Goal: Information Seeking & Learning: Learn about a topic

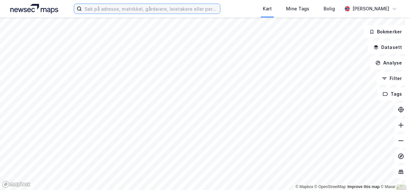
click at [97, 10] on input at bounding box center [151, 9] width 138 height 10
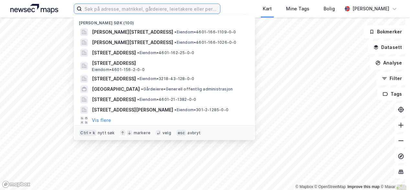
paste input "Vikøyvegen 14 , [GEOGRAPHIC_DATA]"
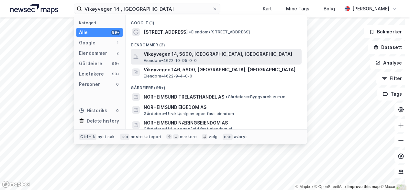
click at [154, 57] on span "Vikøyvegen 14, 5600, [GEOGRAPHIC_DATA], [GEOGRAPHIC_DATA]" at bounding box center [221, 54] width 155 height 8
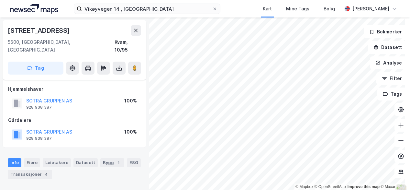
scroll to position [32, 0]
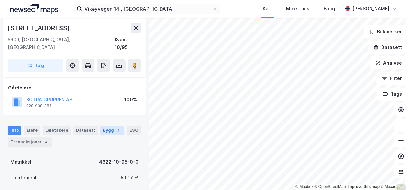
click at [108, 126] on div "Bygg 1" at bounding box center [112, 130] width 24 height 9
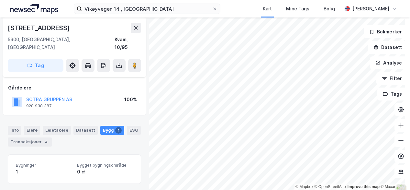
scroll to position [90, 0]
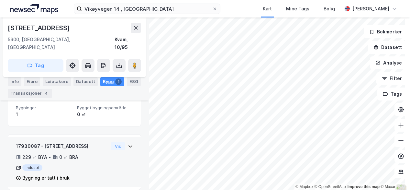
click at [83, 153] on div "229 ㎡ BYA • 0 ㎡ BRA" at bounding box center [62, 157] width 92 height 8
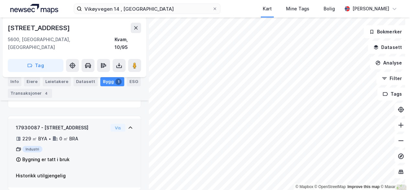
click at [26, 135] on div "229 ㎡ BYA" at bounding box center [34, 139] width 25 height 8
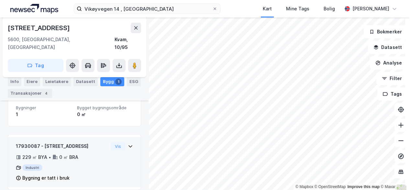
click at [34, 164] on div "Industri" at bounding box center [62, 167] width 92 height 6
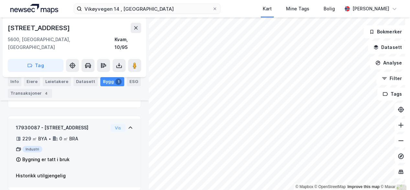
click at [28, 134] on div "17930087 - Vikøyvegen 14 229 ㎡ BYA • 0 ㎡ BRA Industri Bygning er tatt i bruk" at bounding box center [62, 144] width 92 height 40
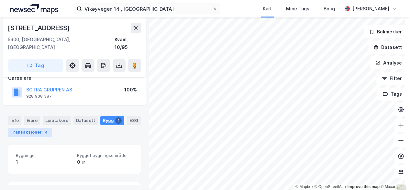
scroll to position [25, 0]
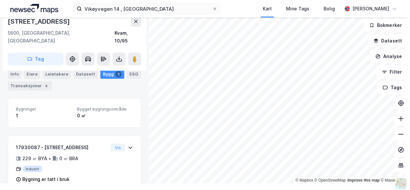
scroll to position [90, 0]
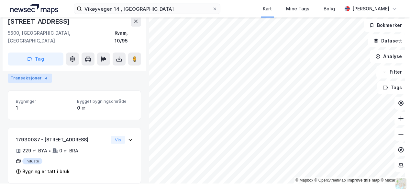
click at [21, 80] on div "Transaksjoner 4" at bounding box center [30, 78] width 44 height 9
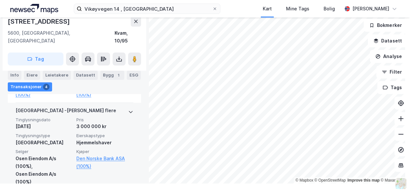
scroll to position [489, 0]
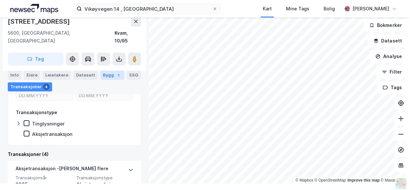
click at [107, 77] on div "Bygg 1" at bounding box center [112, 75] width 24 height 9
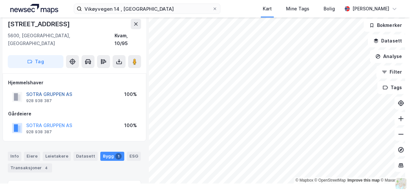
click at [0, 0] on button "SOTRA GRUPPEN AS" at bounding box center [0, 0] width 0 height 0
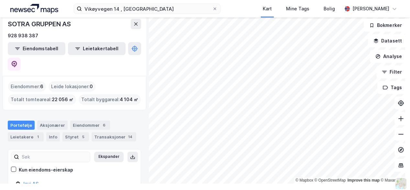
scroll to position [32, 0]
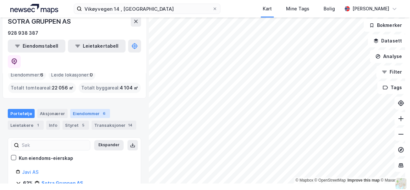
click at [84, 109] on div "Eiendommer 6" at bounding box center [90, 113] width 40 height 9
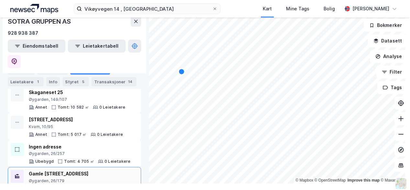
scroll to position [87, 0]
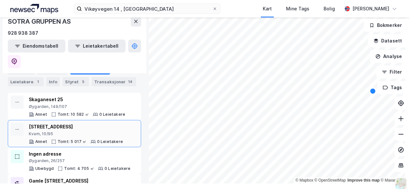
click at [59, 123] on div "Vikøyvegen 14 Kvam, 10/95" at bounding box center [76, 130] width 94 height 14
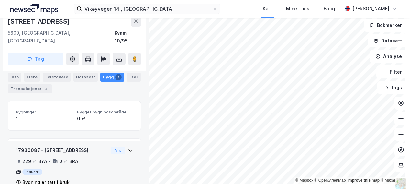
scroll to position [90, 0]
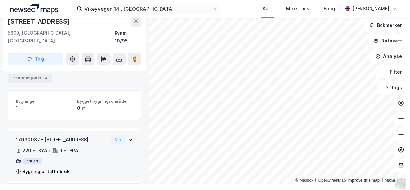
click at [39, 167] on div "Bygning er tatt i bruk" at bounding box center [45, 171] width 47 height 8
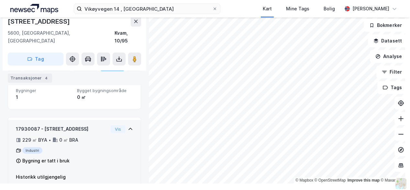
scroll to position [108, 0]
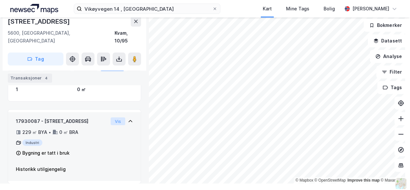
click at [111, 117] on button "Vis" at bounding box center [118, 121] width 15 height 8
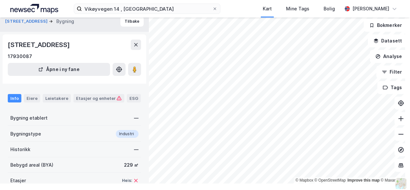
scroll to position [38, 0]
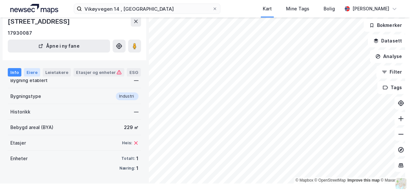
click at [30, 75] on div "Eiere" at bounding box center [32, 72] width 16 height 8
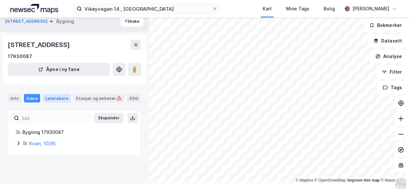
click at [53, 98] on div "Leietakere" at bounding box center [57, 98] width 28 height 8
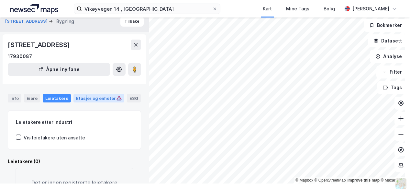
click at [83, 98] on div "Etasjer og enheter" at bounding box center [99, 98] width 46 height 6
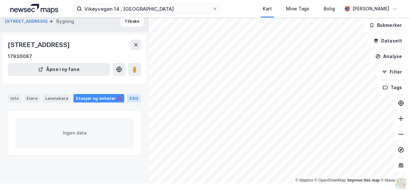
drag, startPoint x: 82, startPoint y: 98, endPoint x: 125, endPoint y: 98, distance: 42.4
click at [127, 98] on div "ESG" at bounding box center [134, 98] width 14 height 8
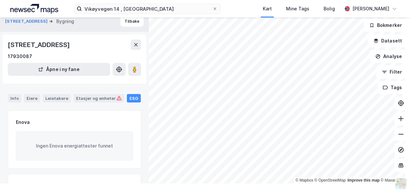
drag, startPoint x: 115, startPoint y: 45, endPoint x: 5, endPoint y: 50, distance: 110.8
click at [5, 50] on div "Vikøyvegen 14, 5600, VESTLAND 17930087 Åpne i ny fane" at bounding box center [75, 58] width 144 height 49
copy div "[STREET_ADDRESS]"
click at [400, 131] on button at bounding box center [401, 134] width 13 height 13
click at [398, 131] on icon at bounding box center [401, 134] width 6 height 6
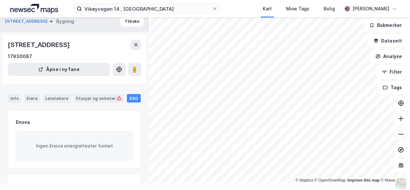
click at [398, 130] on button at bounding box center [401, 134] width 13 height 13
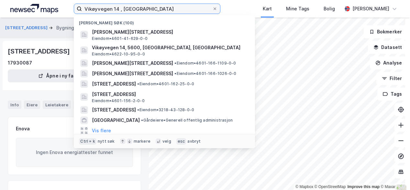
drag, startPoint x: 179, startPoint y: 11, endPoint x: 49, endPoint y: 18, distance: 131.0
click at [48, 18] on div "Vikøyvegen 14 , 5600 NORHEIMSUND Nylige søk (100) [PERSON_NAME][STREET_ADDRESS]…" at bounding box center [205, 95] width 410 height 190
paste input "kmt eigendom og utleige as"
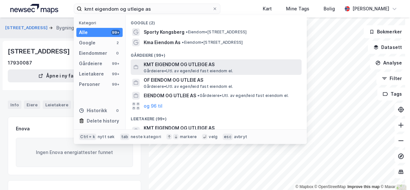
click at [161, 67] on span "KMT EIGENDOM OG UTLEIGE AS" at bounding box center [221, 65] width 155 height 8
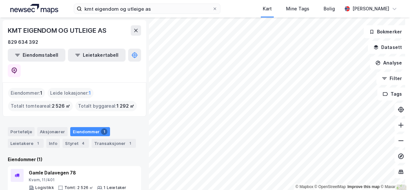
scroll to position [6, 0]
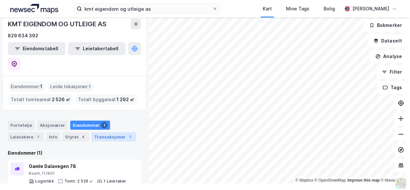
click at [101, 132] on div "Transaksjoner 1" at bounding box center [114, 136] width 44 height 9
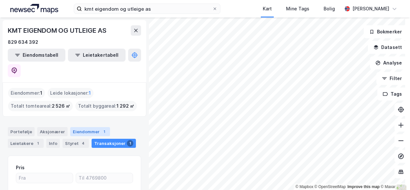
click at [74, 127] on div "Eiendommer 1" at bounding box center [90, 131] width 40 height 9
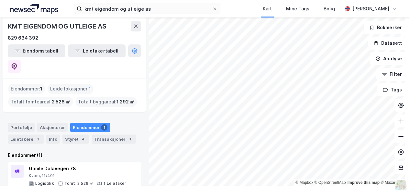
scroll to position [6, 0]
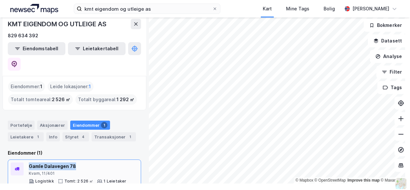
drag, startPoint x: 79, startPoint y: 149, endPoint x: 28, endPoint y: 151, distance: 50.5
click at [28, 162] on div "Gamle Dalavegen 78 Kvam, 11/401 Logistikk Tomt: 2 526 ㎡ 1 Leietaker" at bounding box center [75, 172] width 128 height 21
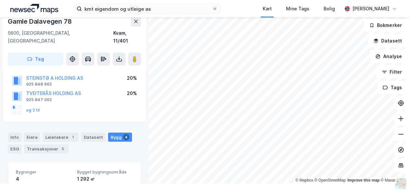
scroll to position [130, 0]
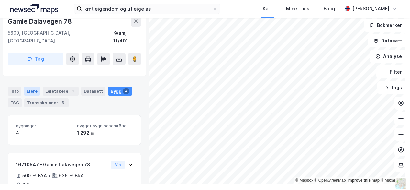
click at [31, 86] on div "Eiere" at bounding box center [32, 90] width 16 height 9
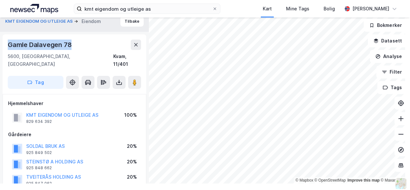
drag, startPoint x: 71, startPoint y: 47, endPoint x: 5, endPoint y: 48, distance: 66.1
click at [5, 48] on div "Gamle Dalavegen 78 5600, [GEOGRAPHIC_DATA], [GEOGRAPHIC_DATA], 11/401 Tag" at bounding box center [75, 64] width 144 height 60
copy div "Gamle Dalavegen 78"
click at [398, 134] on icon at bounding box center [401, 134] width 6 height 6
click at [399, 134] on icon at bounding box center [401, 134] width 5 height 1
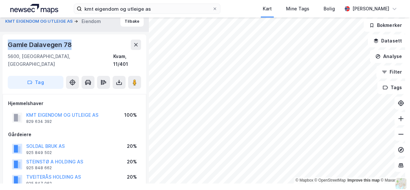
click at [142, 109] on div "© Mapbox © OpenStreetMap Improve this map © Maxar KMT EIGENDOM OG UTLEIGE AS Ei…" at bounding box center [205, 97] width 410 height 172
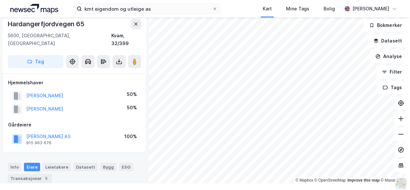
scroll to position [0, 0]
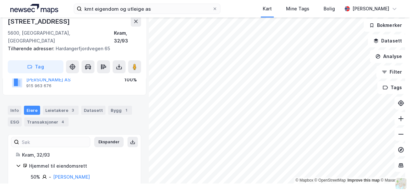
scroll to position [65, 0]
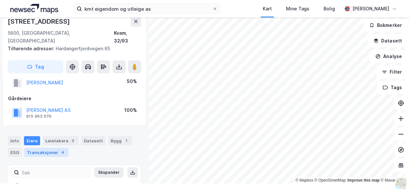
drag, startPoint x: 57, startPoint y: 151, endPoint x: 56, endPoint y: 147, distance: 3.7
click at [57, 151] on div "Info [PERSON_NAME] 3 Datasett Bygg 1 ESG Transaksjoner 4" at bounding box center [74, 143] width 149 height 31
click at [56, 148] on div "Transaksjoner 4" at bounding box center [46, 152] width 44 height 9
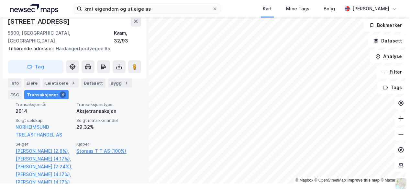
scroll to position [225, 0]
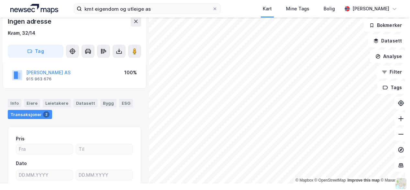
scroll to position [14, 0]
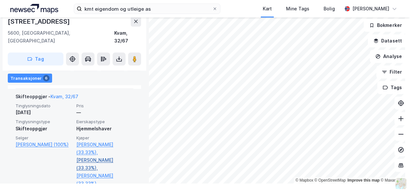
scroll to position [541, 0]
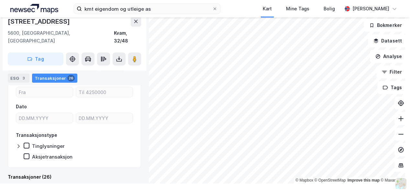
scroll to position [220, 0]
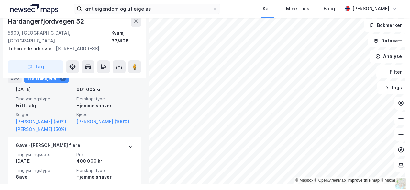
scroll to position [259, 0]
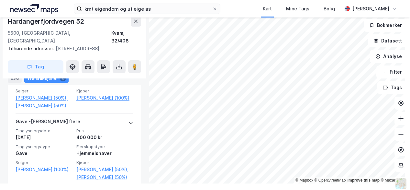
click at [143, 61] on div "© Mapbox © OpenStreetMap Improve this map © Maxar Hardangerfjordvegen 52 5600, …" at bounding box center [205, 97] width 410 height 172
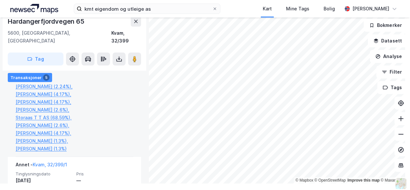
scroll to position [389, 0]
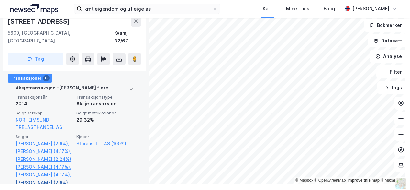
scroll to position [249, 0]
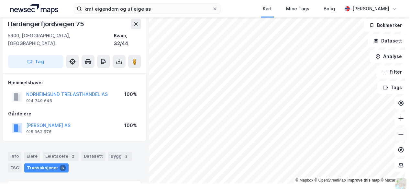
click at [398, 137] on icon at bounding box center [401, 134] width 6 height 6
click at [398, 136] on icon at bounding box center [401, 134] width 6 height 6
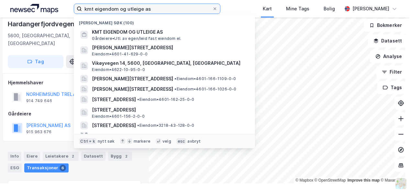
drag, startPoint x: 152, startPoint y: 8, endPoint x: 56, endPoint y: 7, distance: 95.9
click at [56, 9] on div "kmt eigendom og utleige as Nylige søk (100) KMT EIGENDOM OG UTLEIGE AS Gårdeier…" at bounding box center [205, 8] width 410 height 17
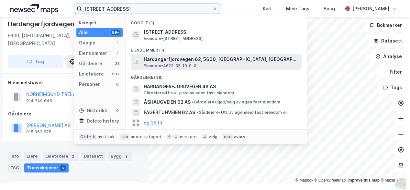
type input "[STREET_ADDRESS]"
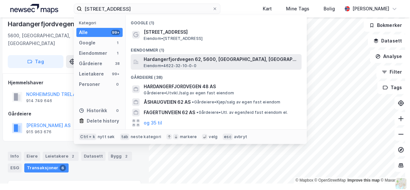
click at [165, 60] on span "Hardangerfjordvegen 62, 5600, [GEOGRAPHIC_DATA], [GEOGRAPHIC_DATA]" at bounding box center [221, 59] width 155 height 8
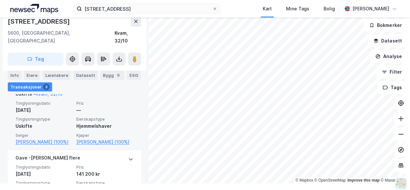
scroll to position [252, 0]
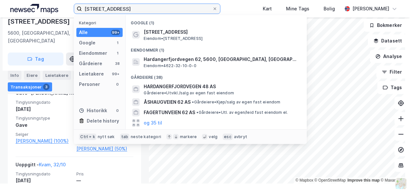
drag, startPoint x: 145, startPoint y: 7, endPoint x: -6, endPoint y: 22, distance: 152.2
click at [0, 22] on html "Hardangerfjordveien 62 Kategori Alle 99+ Google 1 Eiendommer 1 Gårdeiere 38 Lei…" at bounding box center [205, 95] width 410 height 190
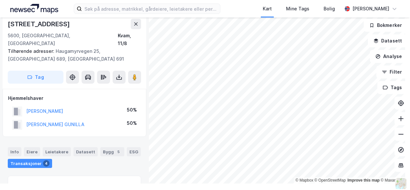
scroll to position [106, 0]
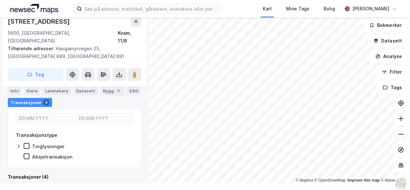
click at [398, 130] on button at bounding box center [401, 134] width 13 height 13
click at [400, 134] on button at bounding box center [401, 134] width 13 height 13
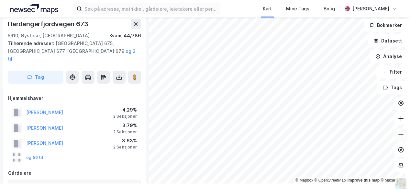
scroll to position [106, 0]
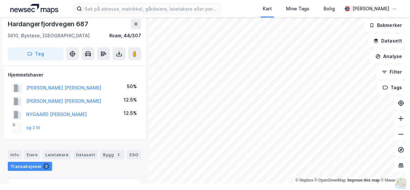
scroll to position [0, 0]
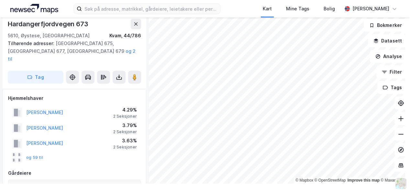
scroll to position [0, 0]
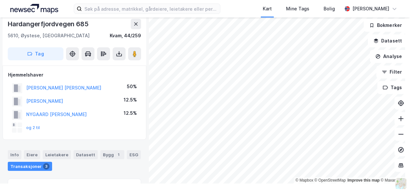
scroll to position [0, 0]
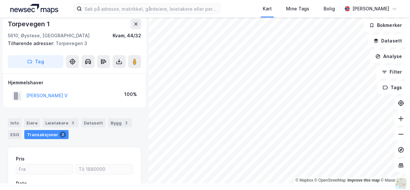
scroll to position [0, 0]
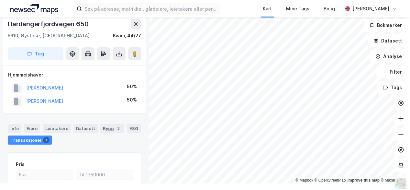
scroll to position [0, 0]
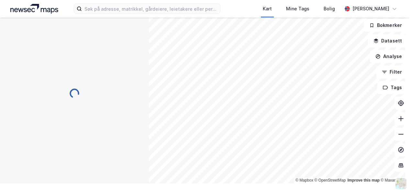
scroll to position [0, 0]
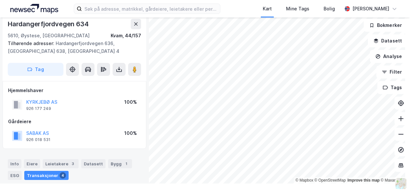
scroll to position [0, 0]
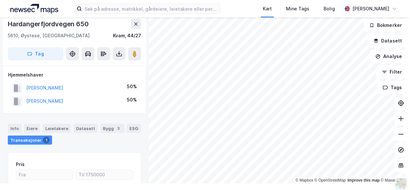
scroll to position [0, 0]
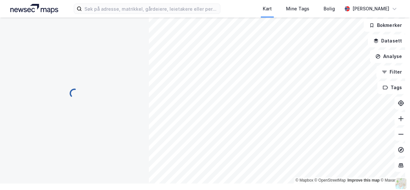
scroll to position [0, 0]
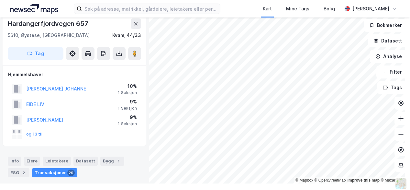
scroll to position [0, 0]
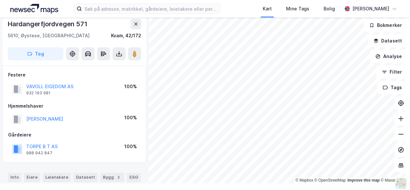
scroll to position [0, 0]
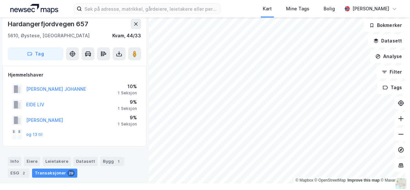
scroll to position [0, 0]
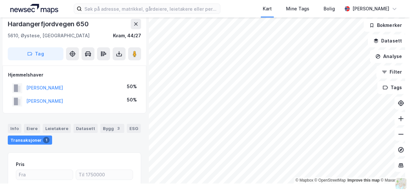
scroll to position [0, 0]
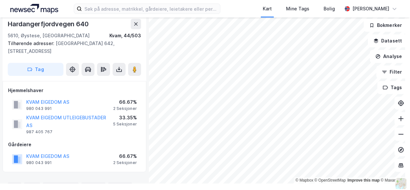
scroll to position [0, 0]
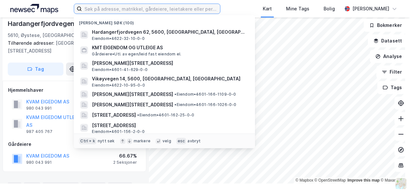
click at [123, 10] on input at bounding box center [151, 9] width 138 height 10
paste input "[STREET_ADDRESS]"
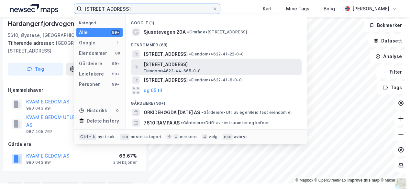
type input "[STREET_ADDRESS]"
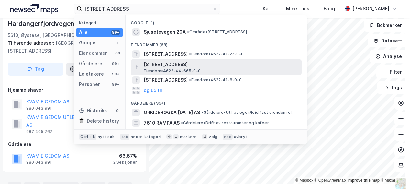
click at [170, 65] on span "[STREET_ADDRESS]" at bounding box center [221, 65] width 155 height 8
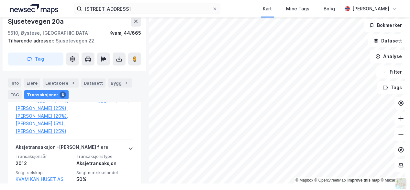
scroll to position [343, 0]
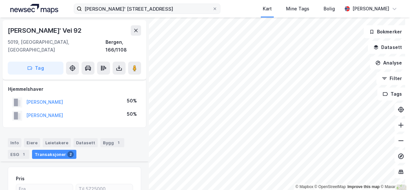
scroll to position [211, 0]
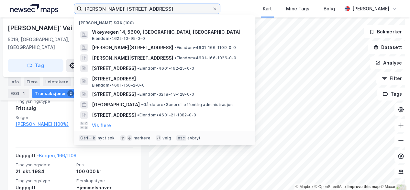
drag, startPoint x: 173, startPoint y: 7, endPoint x: 17, endPoint y: 6, distance: 155.4
click at [17, 6] on div "[PERSON_NAME]' [STREET_ADDRESS] søk (100) [STREET_ADDRESS], [GEOGRAPHIC_DATA], …" at bounding box center [205, 8] width 410 height 17
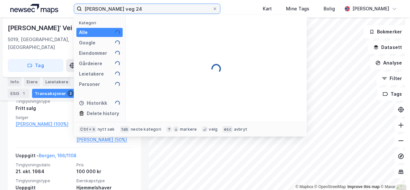
type input "[PERSON_NAME] veg 24"
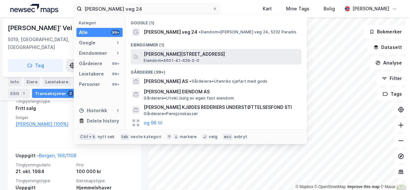
click at [181, 54] on span "[PERSON_NAME][STREET_ADDRESS]" at bounding box center [221, 54] width 155 height 8
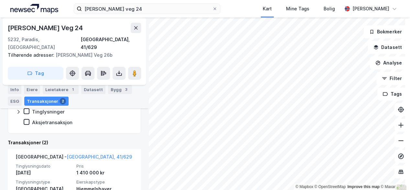
scroll to position [183, 0]
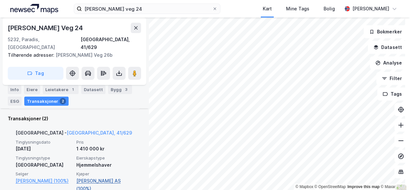
click at [80, 177] on link "Keller Finn AS (100%)" at bounding box center [104, 185] width 57 height 16
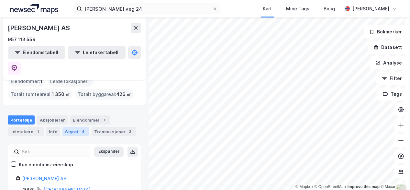
scroll to position [36, 0]
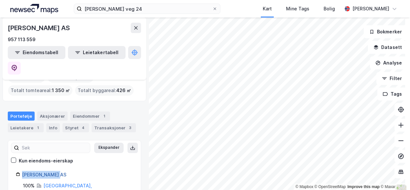
drag, startPoint x: 63, startPoint y: 161, endPoint x: 23, endPoint y: 160, distance: 40.5
click at [23, 171] on div "Finn Keller AS" at bounding box center [77, 175] width 111 height 8
copy link "Finn Keller AS"
